Goal: Check status: Check status

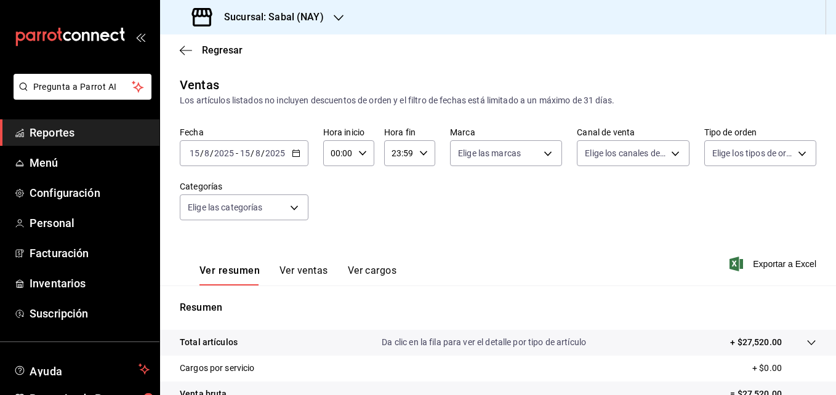
scroll to position [148, 0]
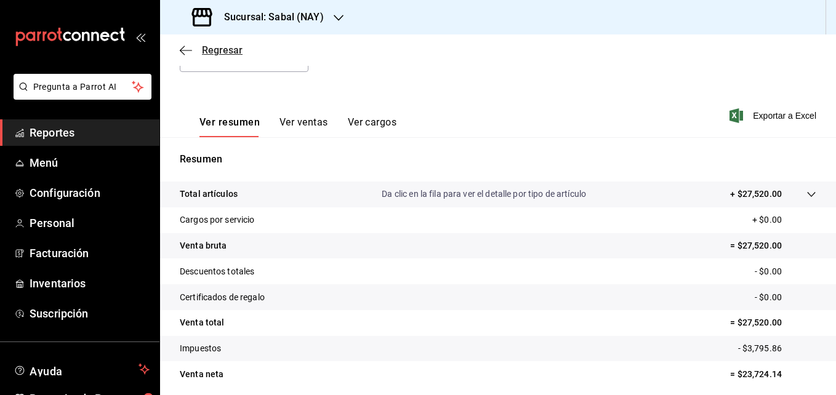
click at [183, 50] on icon "button" at bounding box center [186, 50] width 12 height 1
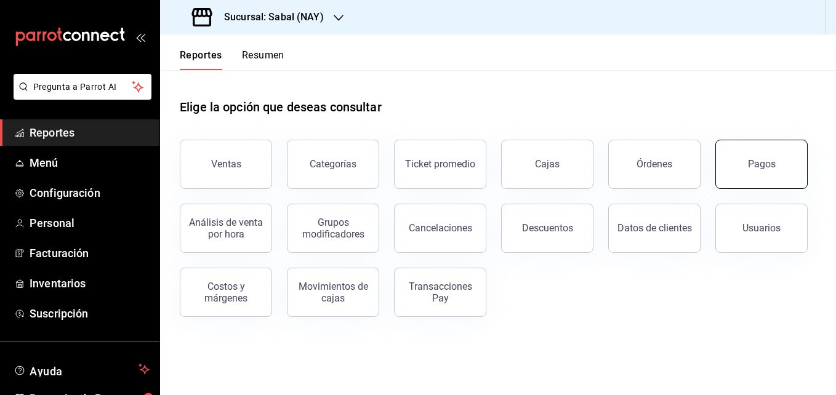
click at [756, 167] on div "Pagos" at bounding box center [762, 164] width 28 height 12
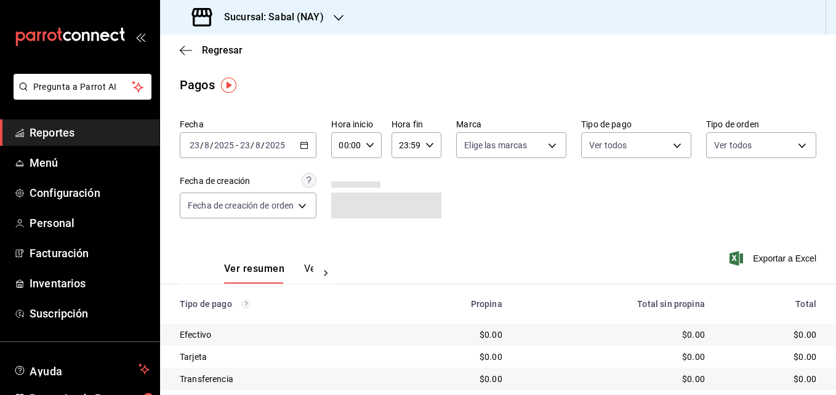
click at [303, 146] on icon "button" at bounding box center [304, 145] width 9 height 9
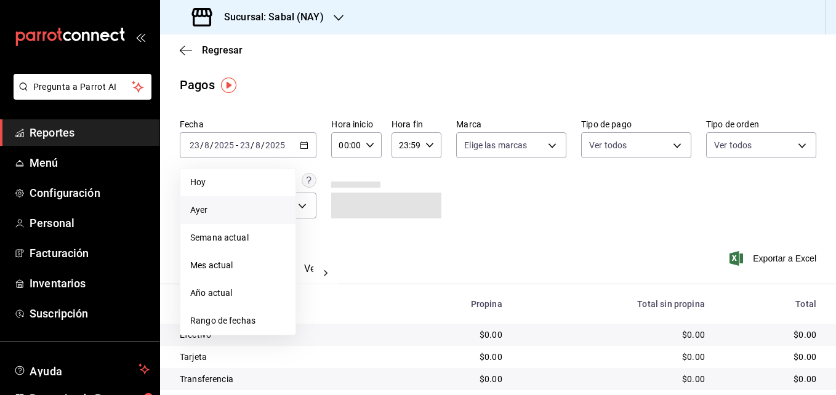
click at [210, 205] on span "Ayer" at bounding box center [237, 210] width 95 height 13
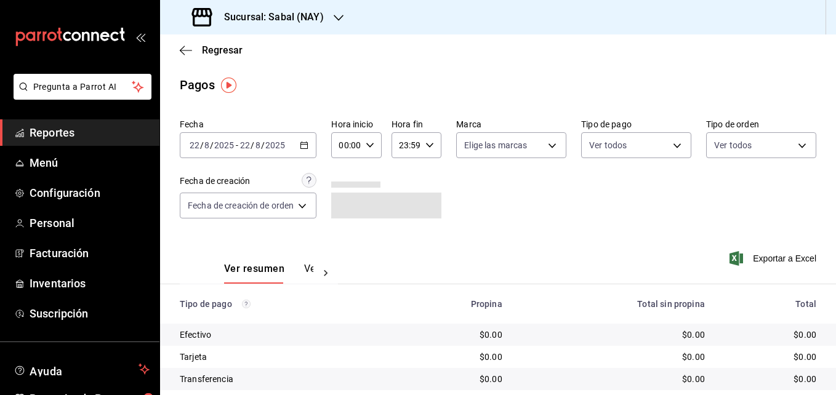
click at [306, 146] on icon "button" at bounding box center [304, 145] width 9 height 9
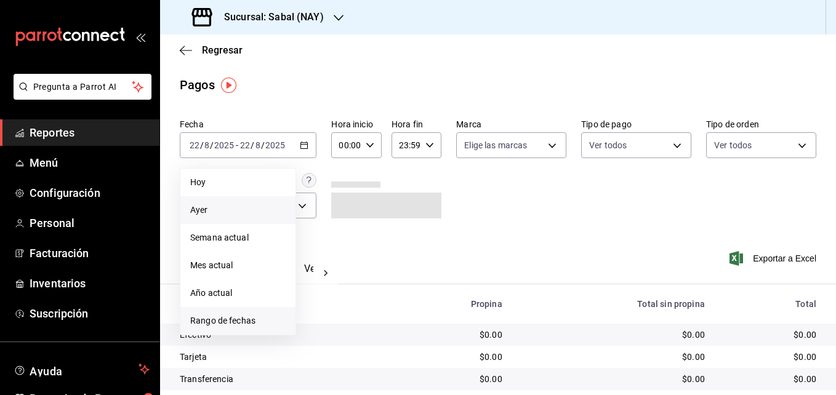
click at [246, 317] on span "Rango de fechas" at bounding box center [237, 320] width 95 height 13
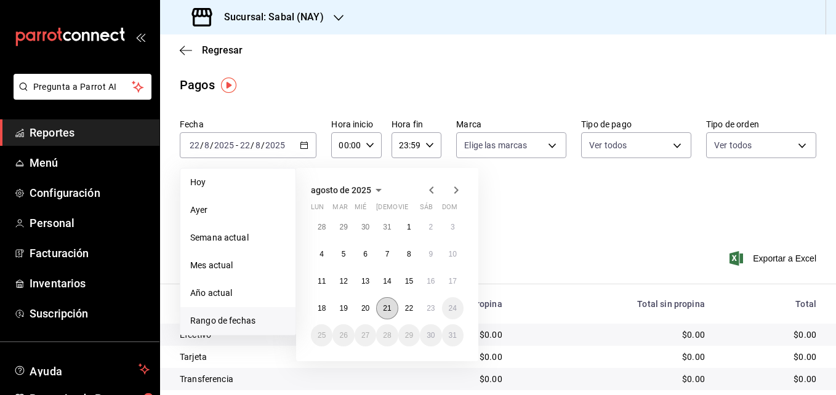
click at [385, 305] on abbr "21" at bounding box center [387, 308] width 8 height 9
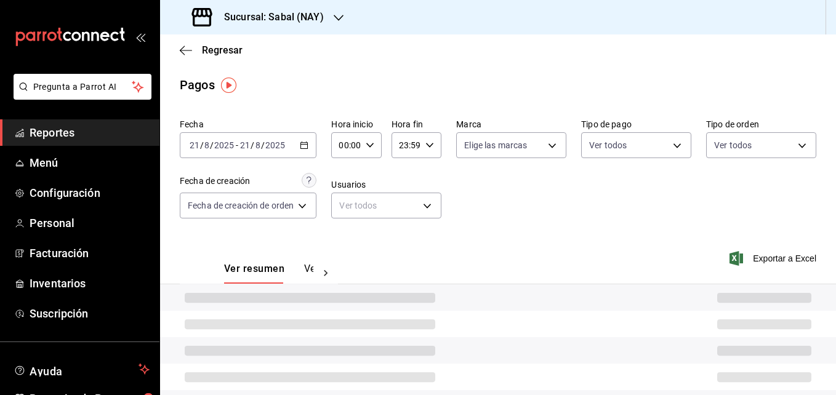
click at [385, 305] on div at bounding box center [498, 297] width 676 height 26
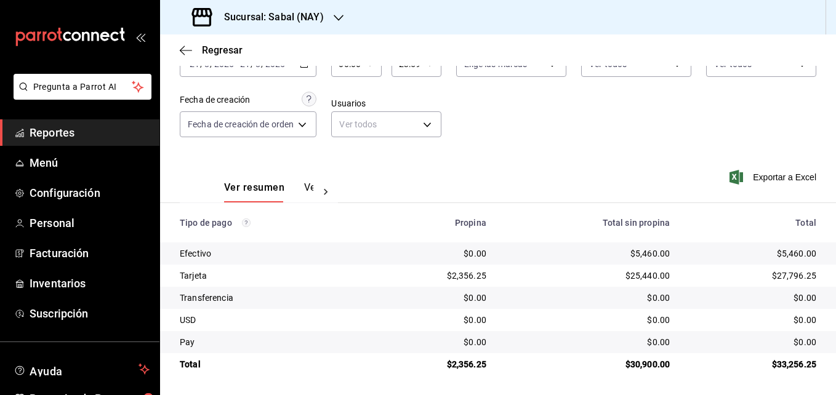
scroll to position [82, 0]
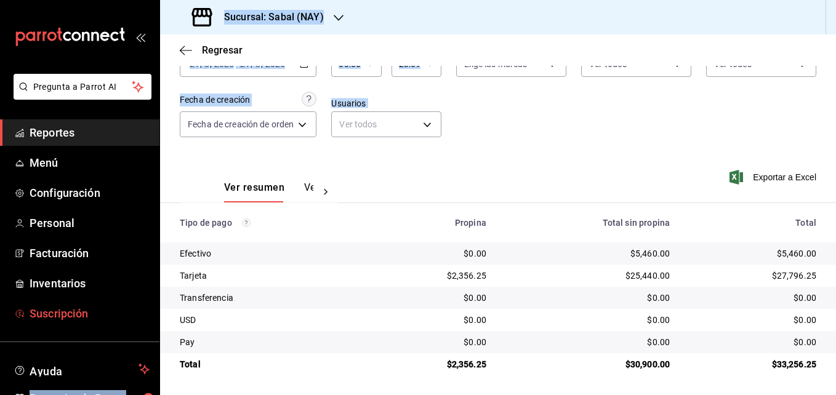
drag, startPoint x: 160, startPoint y: 227, endPoint x: 134, endPoint y: 319, distance: 95.9
click at [134, 319] on div "Pregunta a Parrot AI Reportes Menú Configuración Personal Facturación Inventari…" at bounding box center [418, 197] width 836 height 395
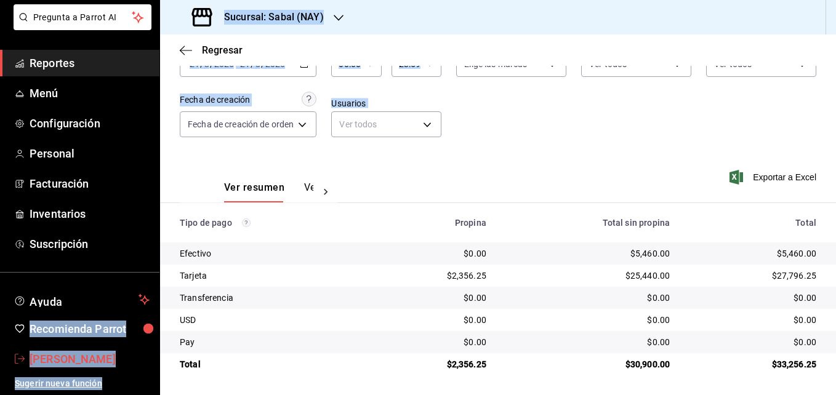
click at [77, 353] on span "[PERSON_NAME]" at bounding box center [90, 359] width 120 height 17
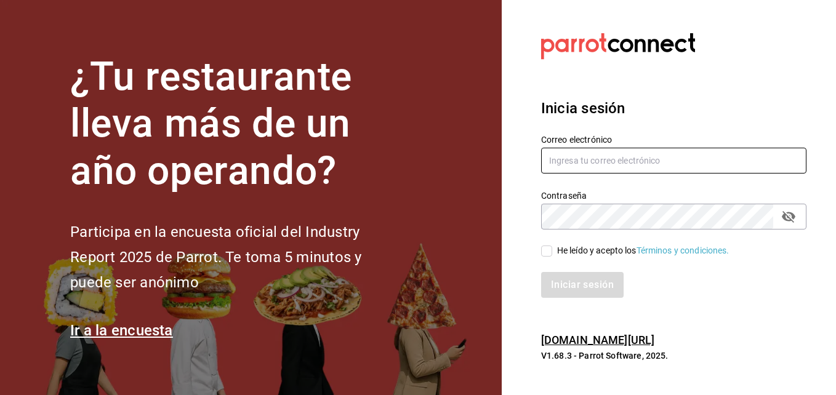
type input "[EMAIL_ADDRESS][DOMAIN_NAME]"
